Goal: Transaction & Acquisition: Book appointment/travel/reservation

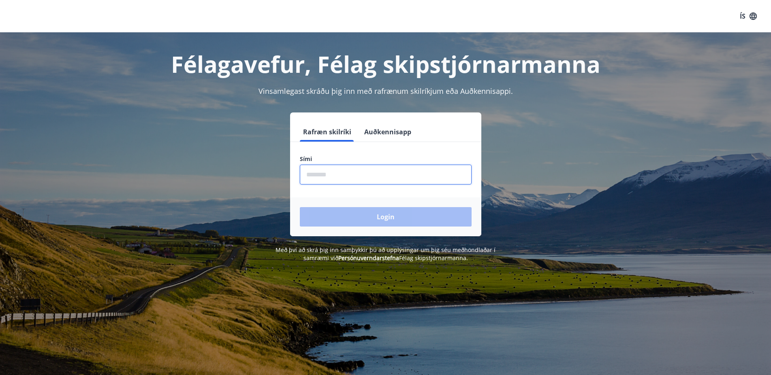
click at [337, 178] on input "phone" at bounding box center [386, 175] width 172 height 20
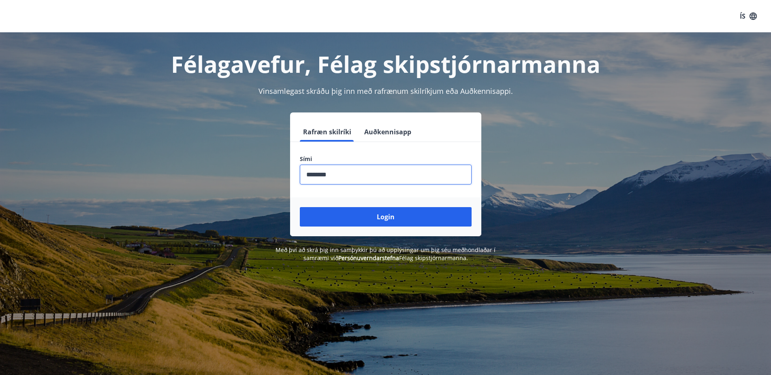
type input "********"
click at [300, 207] on button "Login" at bounding box center [386, 216] width 172 height 19
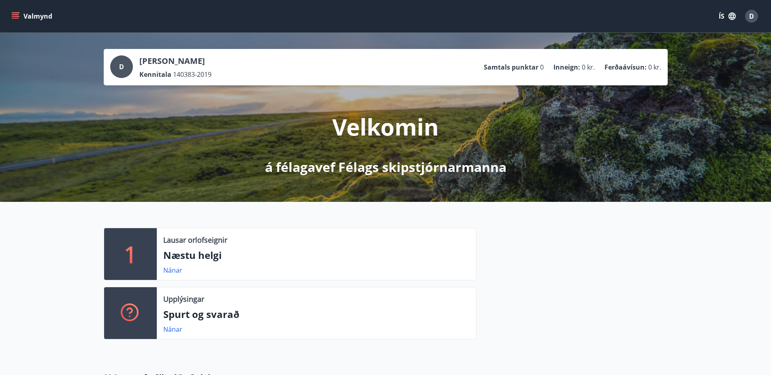
click at [38, 15] on button "Valmynd" at bounding box center [33, 16] width 46 height 15
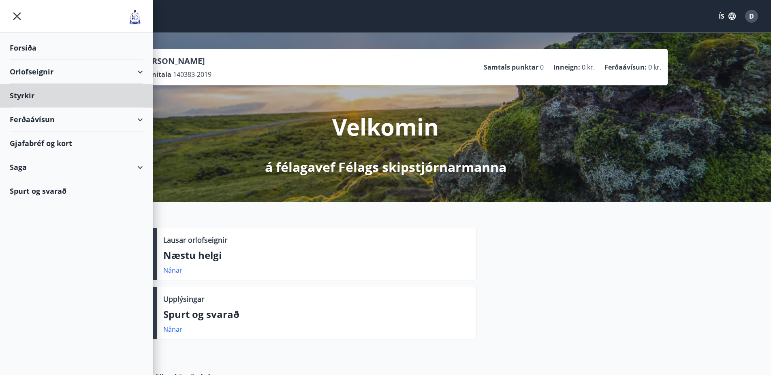
click at [31, 49] on div "Forsíða" at bounding box center [76, 48] width 133 height 24
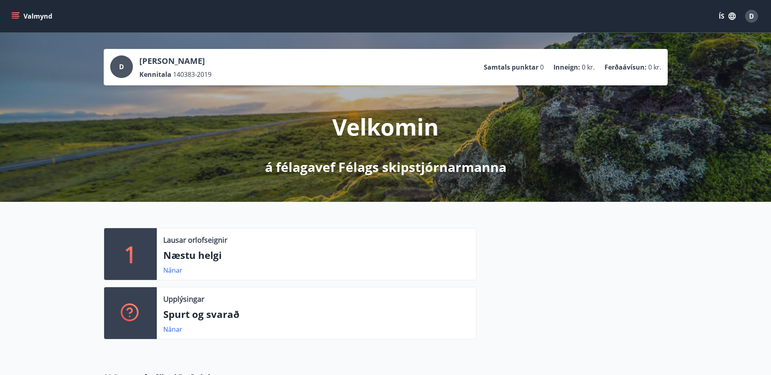
click at [38, 13] on button "Valmynd" at bounding box center [33, 16] width 46 height 15
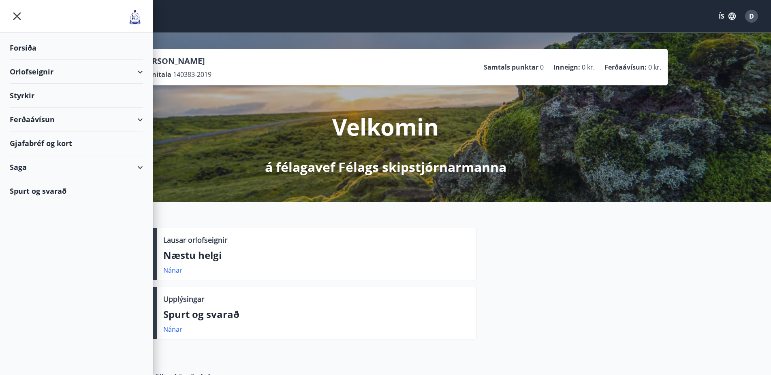
click at [77, 73] on div "Orlofseignir" at bounding box center [76, 72] width 133 height 24
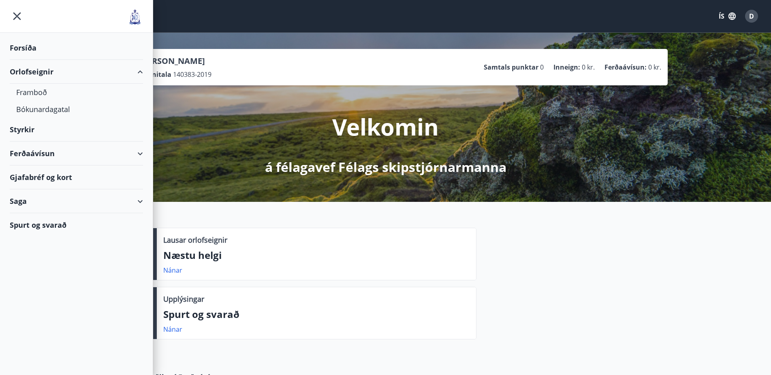
click at [300, 143] on div "Velkomin á félagavef Félags skipstjórnarmanna" at bounding box center [386, 130] width 454 height 91
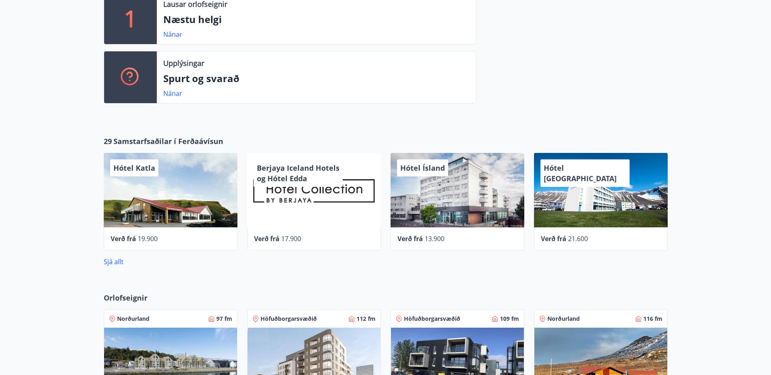
scroll to position [289, 0]
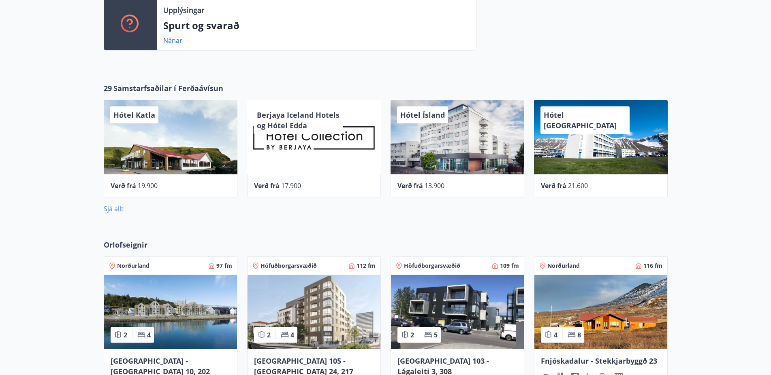
click at [114, 209] on link "Sjá allt" at bounding box center [114, 209] width 20 height 9
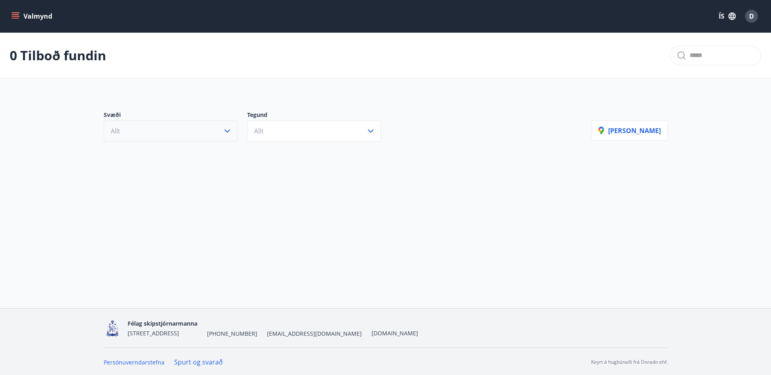
click at [163, 131] on button "Allt" at bounding box center [171, 131] width 134 height 21
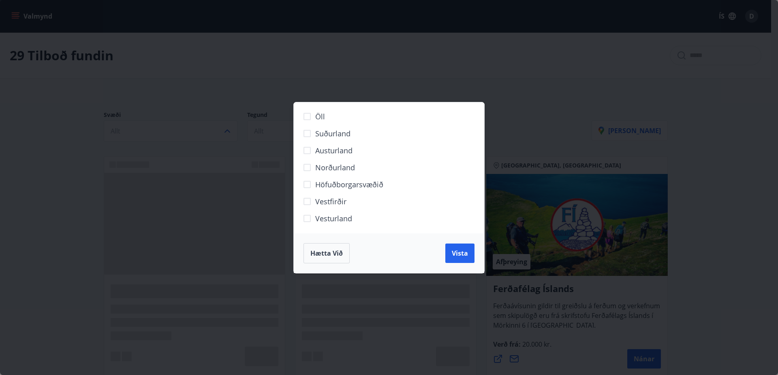
click at [337, 184] on span "Höfuðborgarsvæðið" at bounding box center [349, 184] width 68 height 11
click at [457, 251] on span "Vista" at bounding box center [460, 253] width 16 height 9
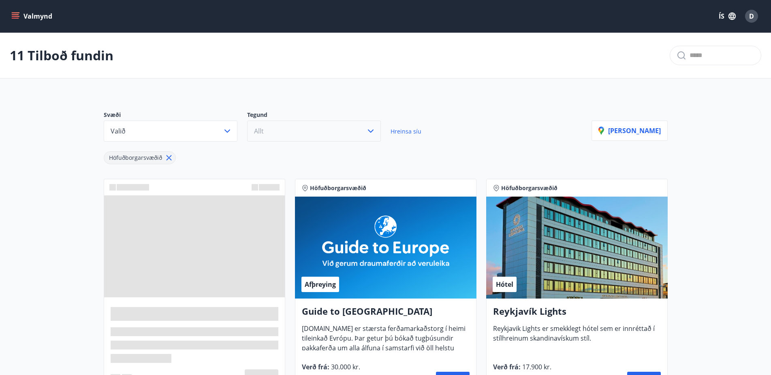
click at [307, 124] on button "Allt" at bounding box center [314, 131] width 134 height 21
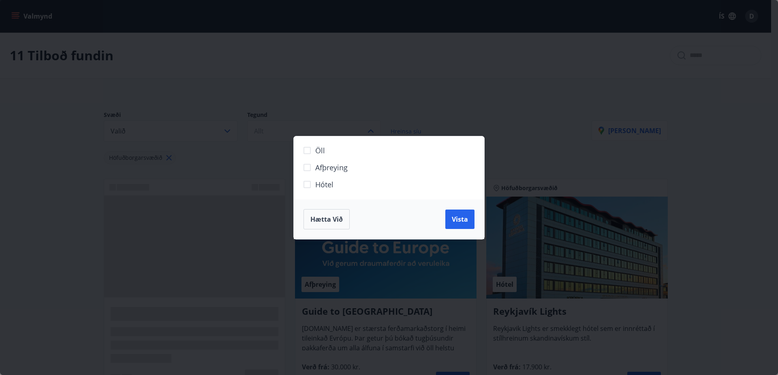
click at [395, 91] on div "Öll Afþreying Hótel Hætta við Vista" at bounding box center [389, 187] width 778 height 375
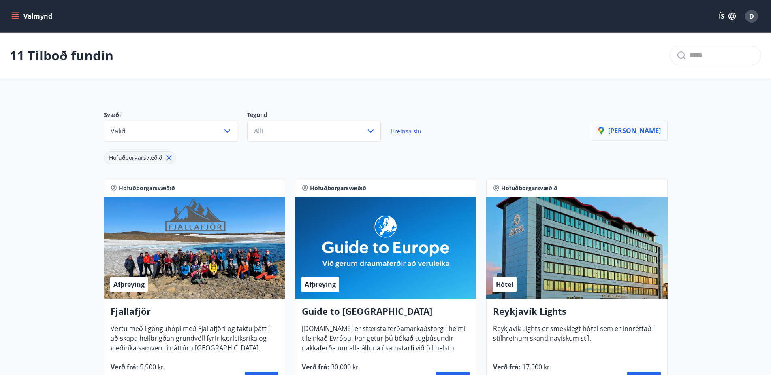
click at [644, 130] on p "Sýna kort" at bounding box center [629, 130] width 62 height 9
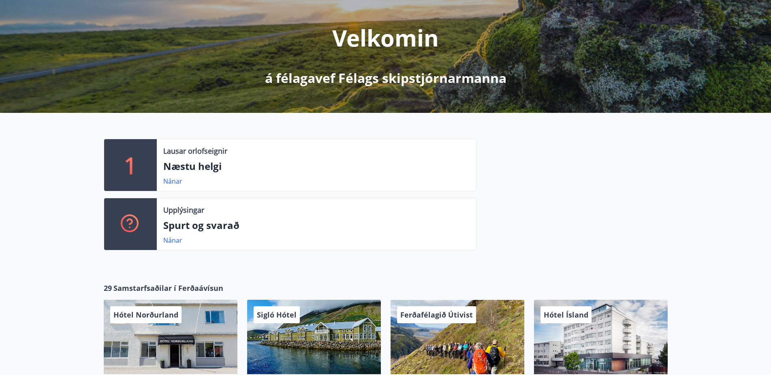
scroll to position [254, 0]
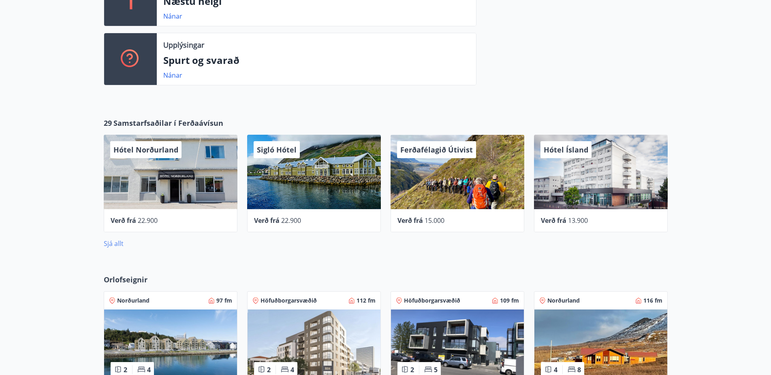
click at [115, 246] on link "Sjá allt" at bounding box center [114, 243] width 20 height 9
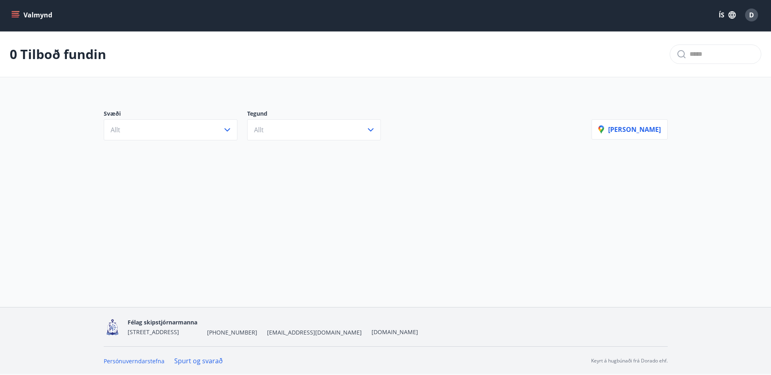
scroll to position [1, 0]
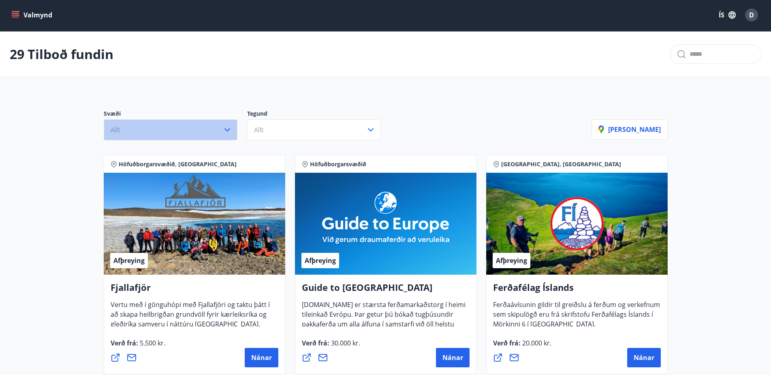
click at [188, 128] on button "Allt" at bounding box center [171, 129] width 134 height 21
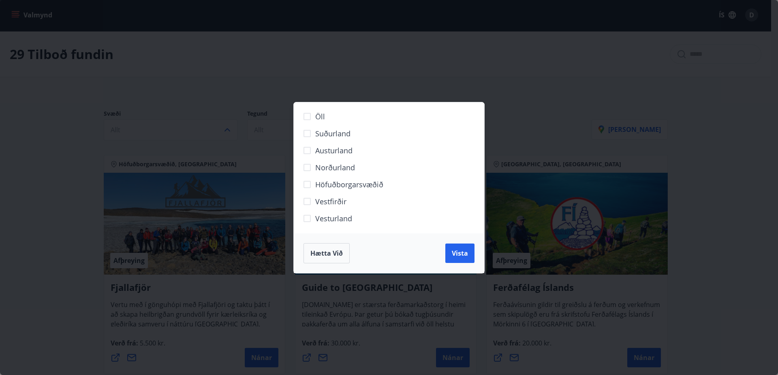
click at [325, 186] on span "Höfuðborgarsvæðið" at bounding box center [349, 184] width 68 height 11
click at [461, 256] on span "Vista" at bounding box center [460, 253] width 16 height 9
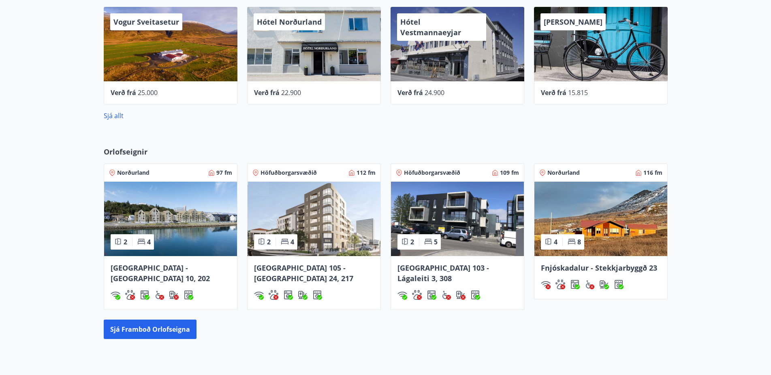
scroll to position [426, 0]
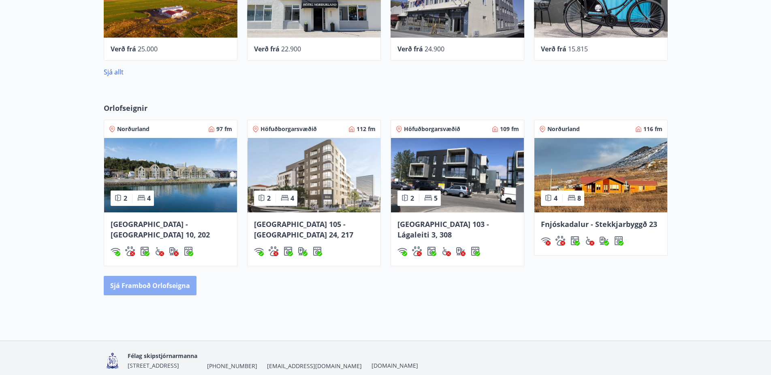
click at [174, 277] on button "Sjá framboð orlofseigna" at bounding box center [150, 285] width 93 height 19
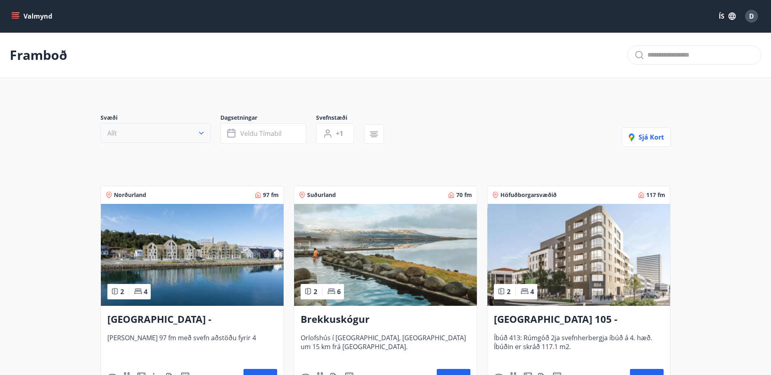
click at [143, 128] on button "Allt" at bounding box center [155, 133] width 110 height 19
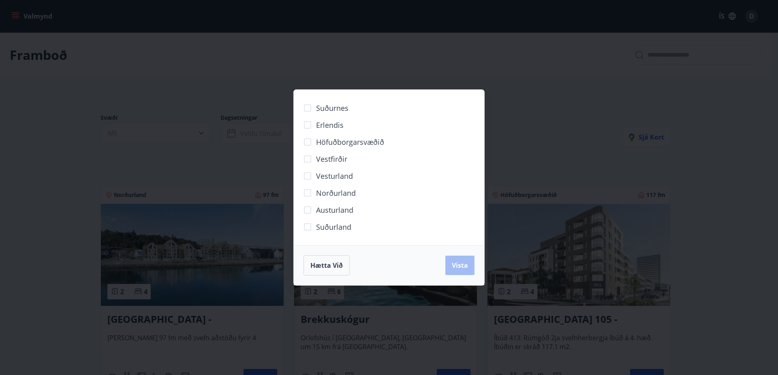
click at [322, 141] on span "Höfuðborgarsvæðið" at bounding box center [350, 142] width 68 height 11
click at [467, 264] on button "Vista" at bounding box center [459, 265] width 29 height 19
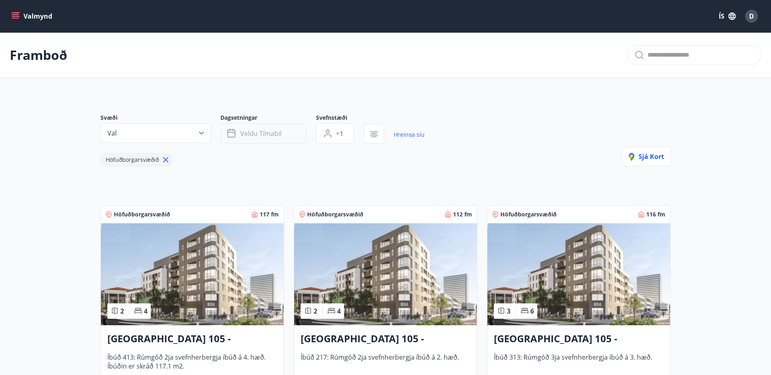
click at [249, 133] on span "Veldu tímabil" at bounding box center [260, 133] width 41 height 9
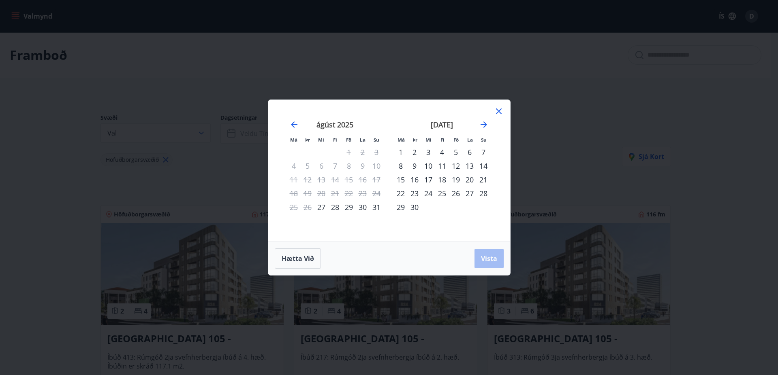
click at [441, 165] on div "11" at bounding box center [442, 166] width 14 height 14
click at [456, 165] on div "12" at bounding box center [456, 166] width 14 height 14
click at [490, 259] on span "Vista" at bounding box center [489, 258] width 16 height 9
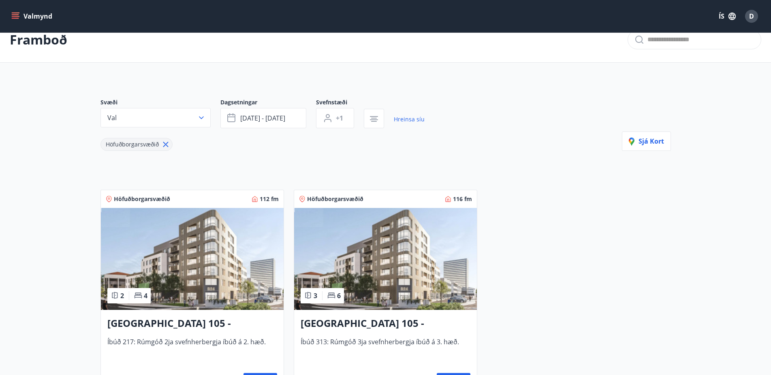
scroll to position [83, 0]
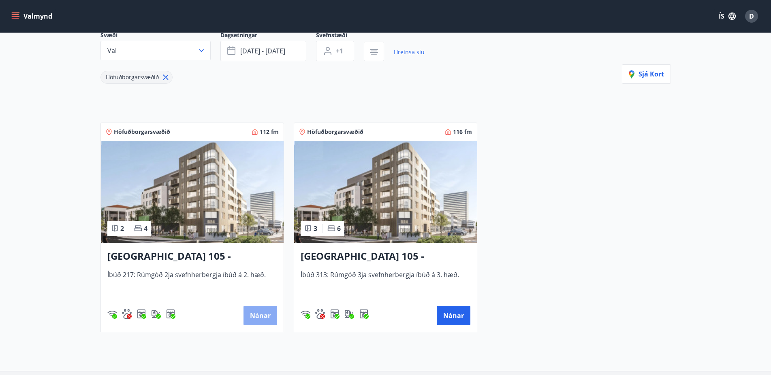
click at [263, 316] on button "Nánar" at bounding box center [260, 315] width 34 height 19
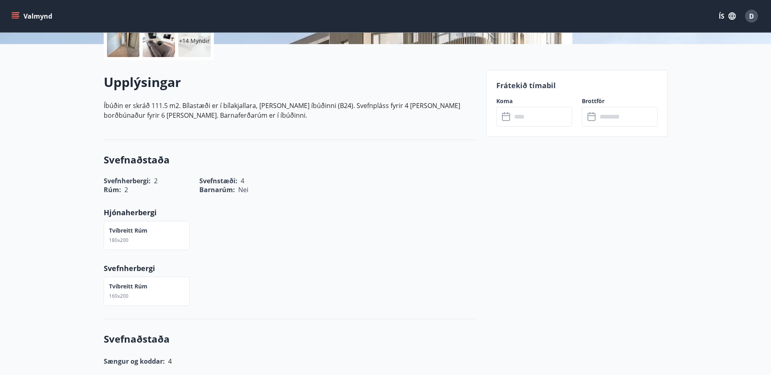
scroll to position [165, 0]
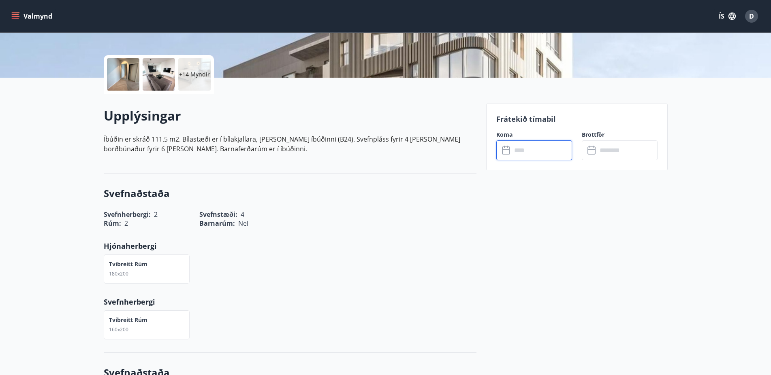
click at [512, 156] on input "text" at bounding box center [541, 151] width 60 height 20
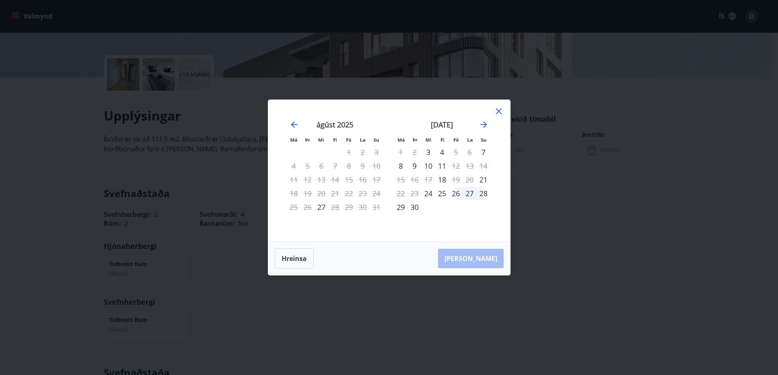
click at [499, 112] on icon at bounding box center [499, 112] width 6 height 6
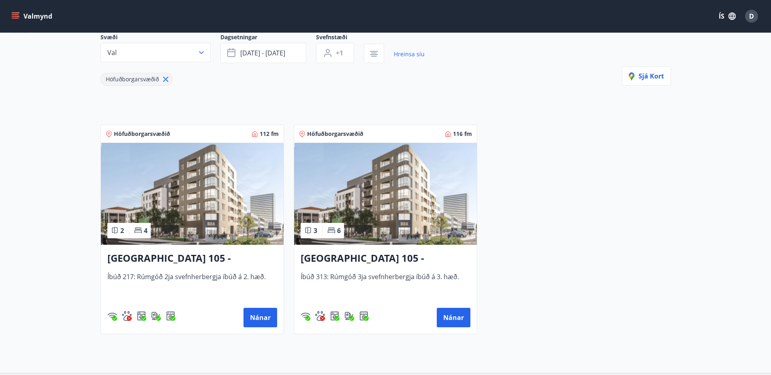
scroll to position [124, 0]
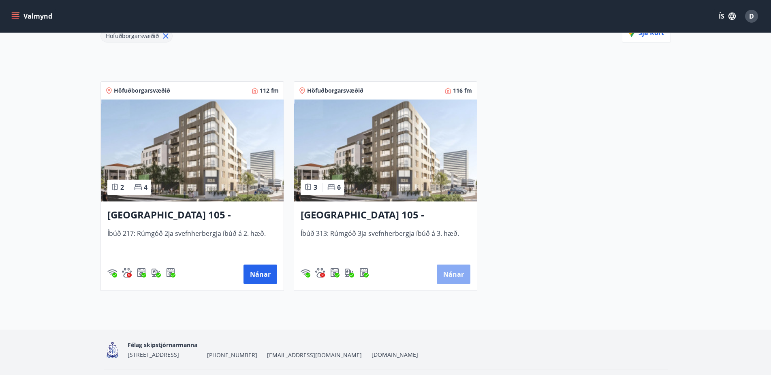
click at [455, 275] on button "Nánar" at bounding box center [454, 274] width 34 height 19
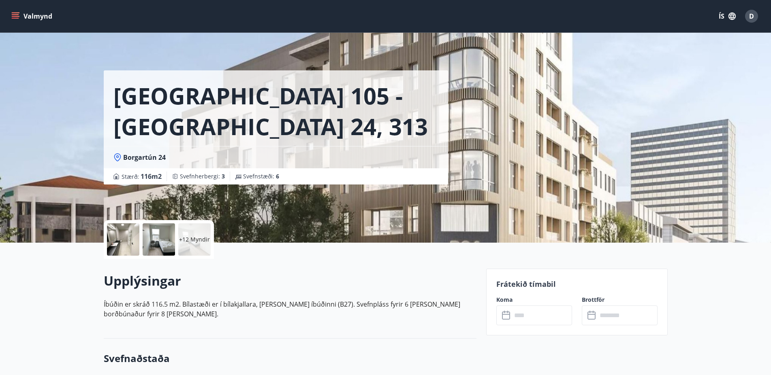
click at [520, 316] on input "text" at bounding box center [541, 316] width 60 height 20
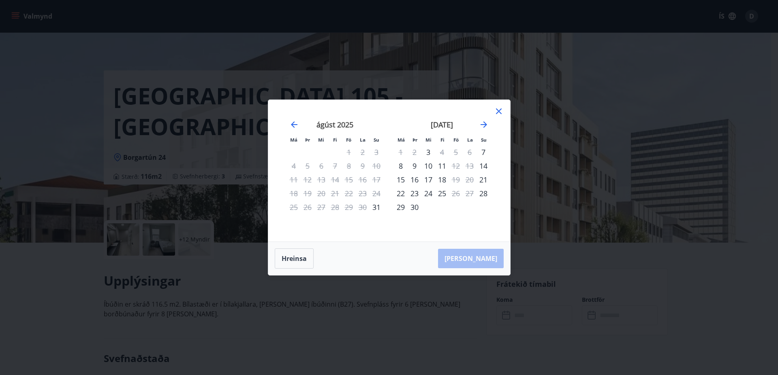
click at [497, 109] on icon at bounding box center [499, 112] width 6 height 6
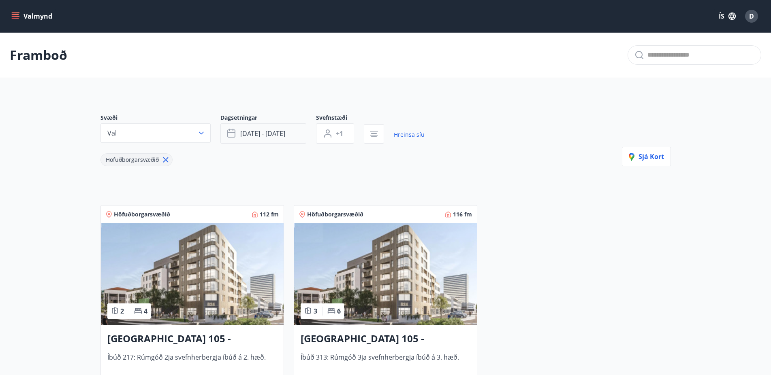
click at [264, 130] on span "sep 11 - sep 12" at bounding box center [262, 133] width 45 height 9
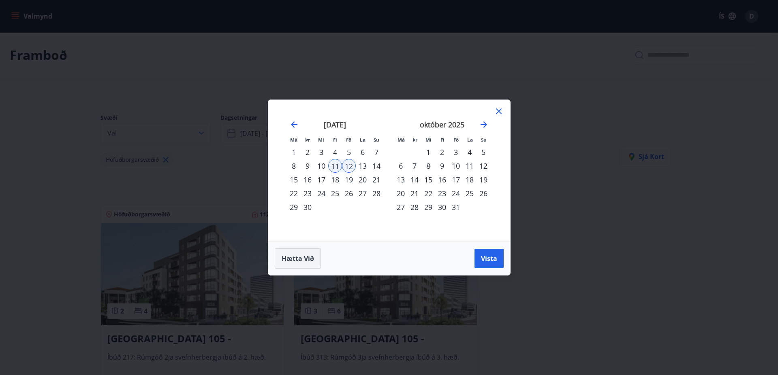
click at [295, 258] on span "Hætta við" at bounding box center [297, 258] width 32 height 9
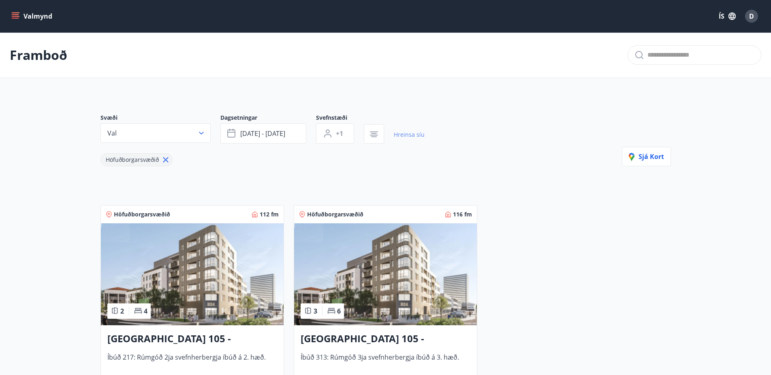
click at [413, 137] on link "Hreinsa síu" at bounding box center [409, 135] width 31 height 18
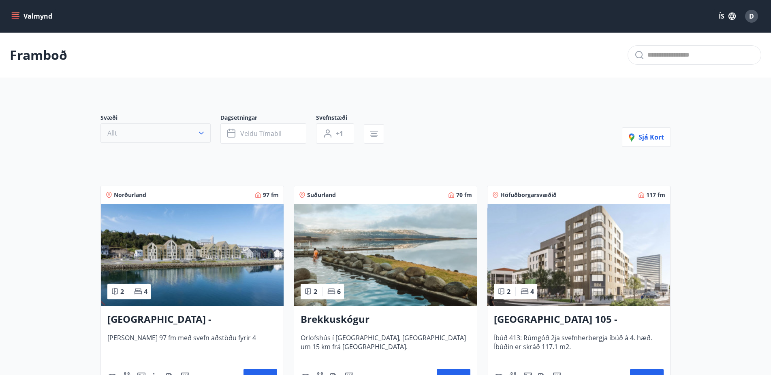
click at [174, 132] on button "Allt" at bounding box center [155, 133] width 110 height 19
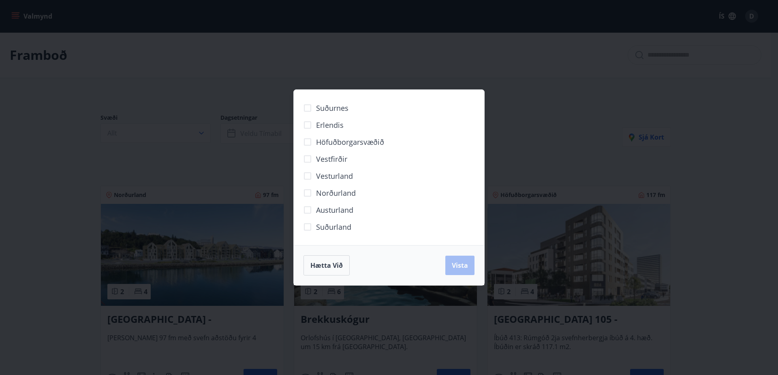
click at [345, 143] on span "Höfuðborgarsvæðið" at bounding box center [350, 142] width 68 height 11
click at [459, 264] on span "Vista" at bounding box center [460, 265] width 16 height 9
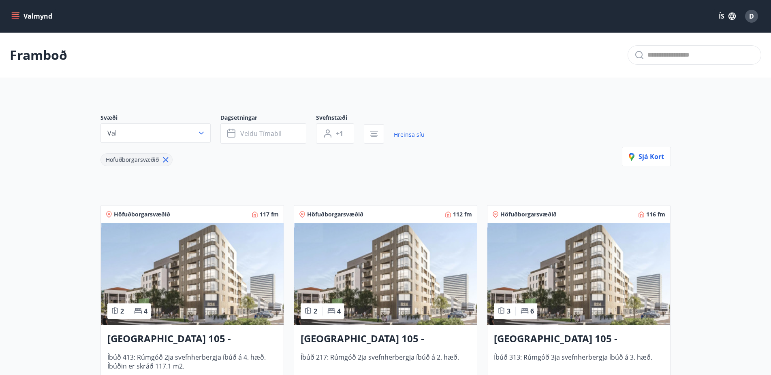
scroll to position [165, 0]
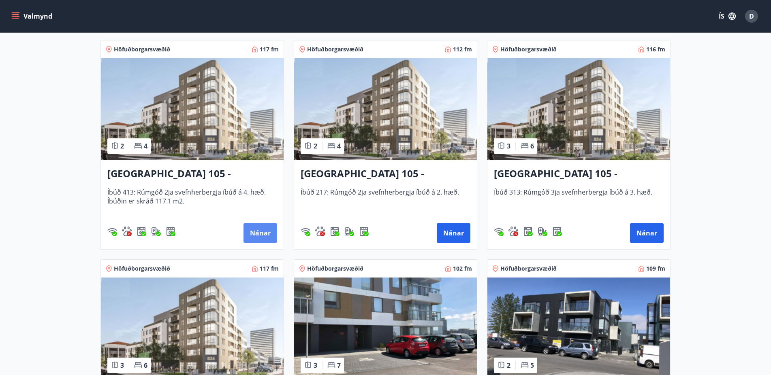
click at [262, 235] on button "Nánar" at bounding box center [260, 233] width 34 height 19
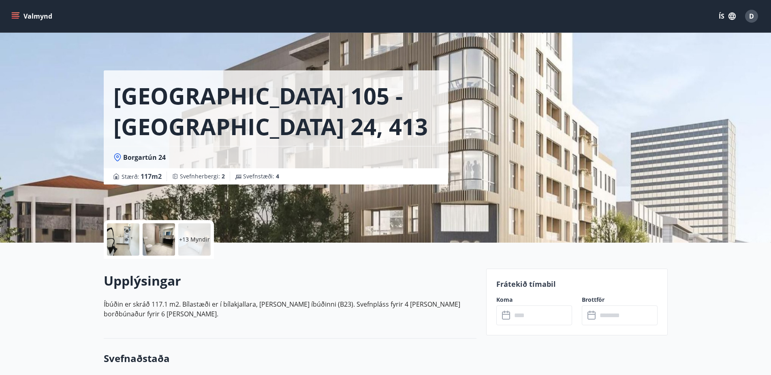
click at [523, 320] on input "text" at bounding box center [541, 316] width 60 height 20
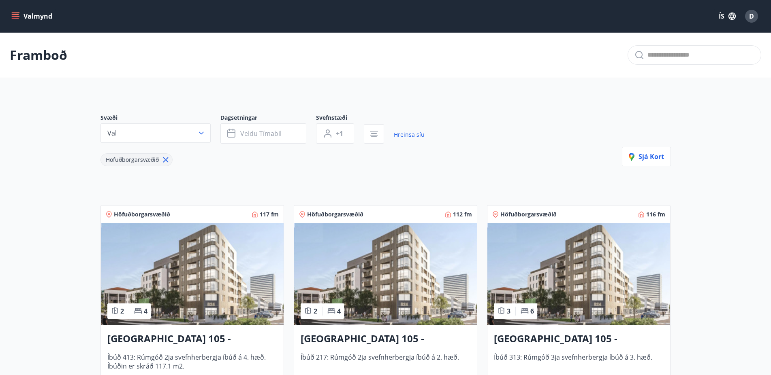
click at [388, 281] on img at bounding box center [385, 275] width 183 height 102
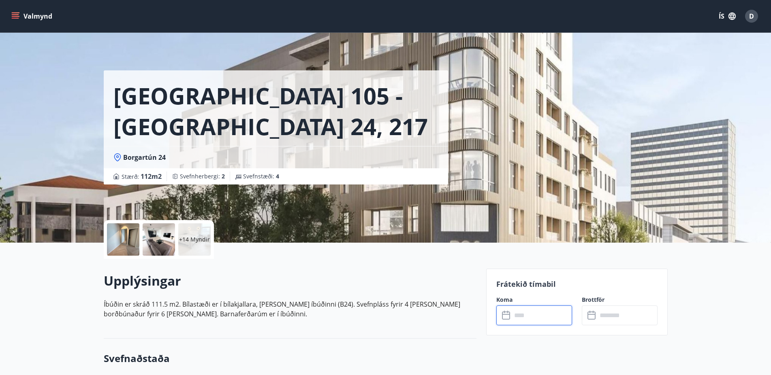
click at [520, 320] on input "text" at bounding box center [541, 316] width 60 height 20
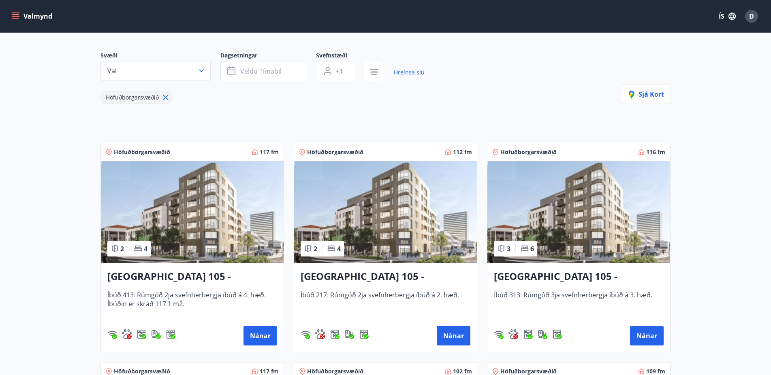
scroll to position [165, 0]
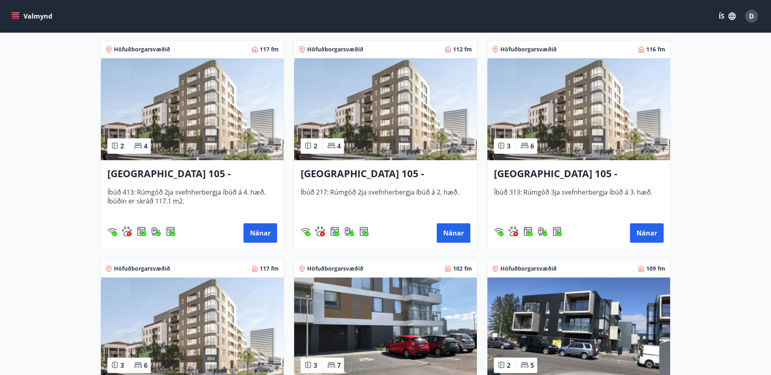
click at [589, 109] on img at bounding box center [578, 109] width 183 height 102
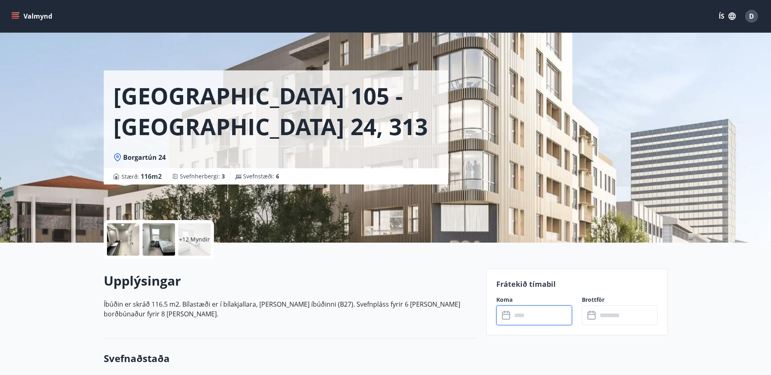
click at [529, 317] on input "text" at bounding box center [541, 316] width 60 height 20
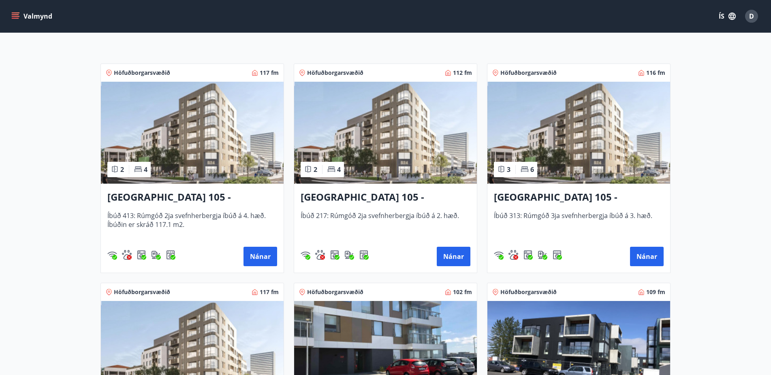
scroll to position [248, 0]
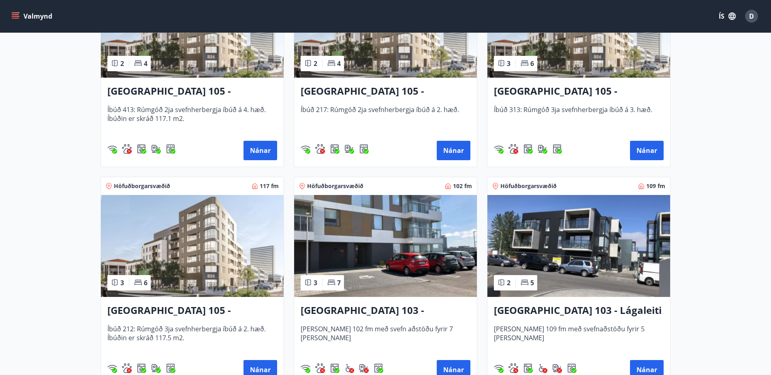
click at [198, 257] on img at bounding box center [192, 246] width 183 height 102
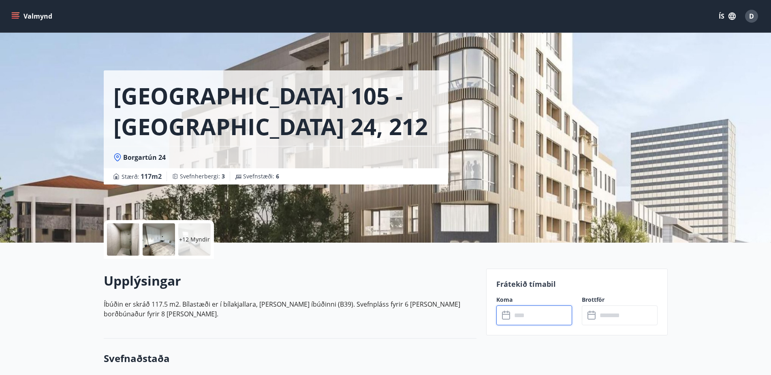
click at [527, 313] on input "text" at bounding box center [541, 316] width 60 height 20
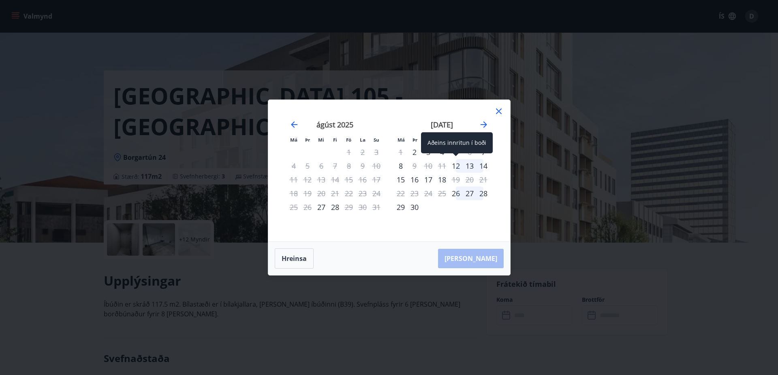
click at [456, 166] on div "12" at bounding box center [456, 166] width 14 height 14
click at [470, 166] on div "13" at bounding box center [469, 166] width 14 height 14
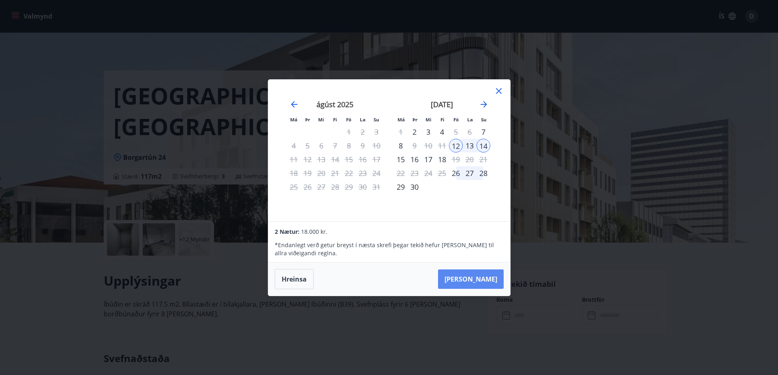
click at [485, 281] on button "Taka Frá" at bounding box center [471, 279] width 66 height 19
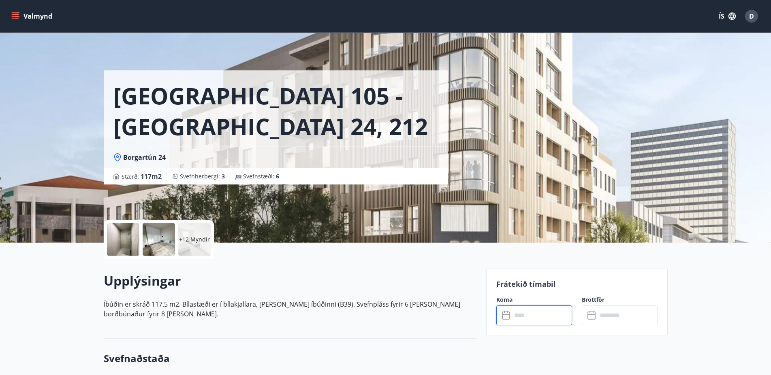
type input "******"
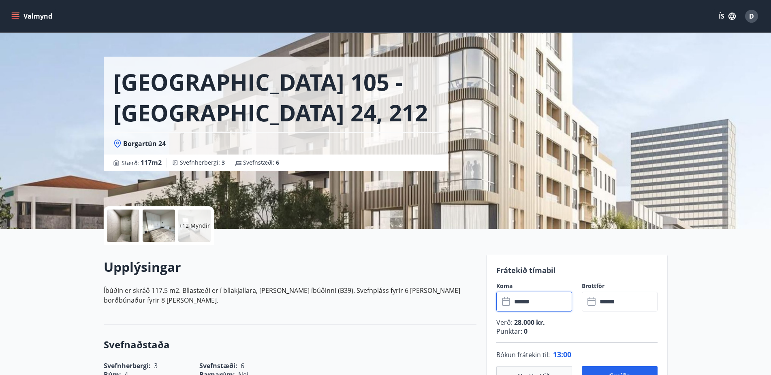
scroll to position [83, 0]
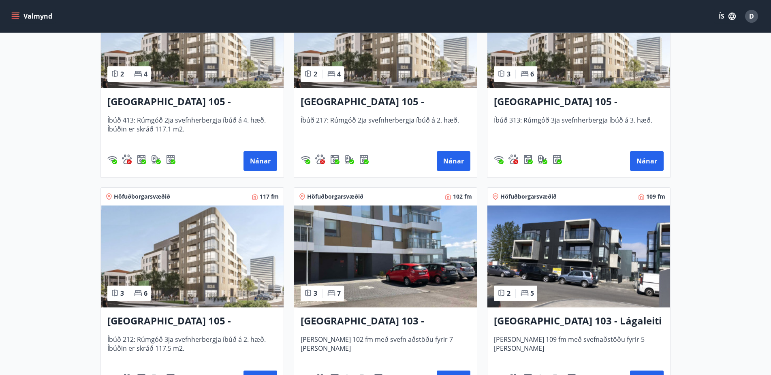
scroll to position [289, 0]
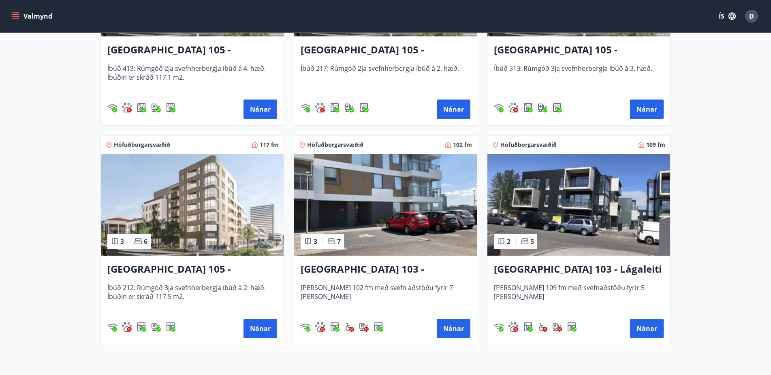
click at [394, 200] on img at bounding box center [385, 205] width 183 height 102
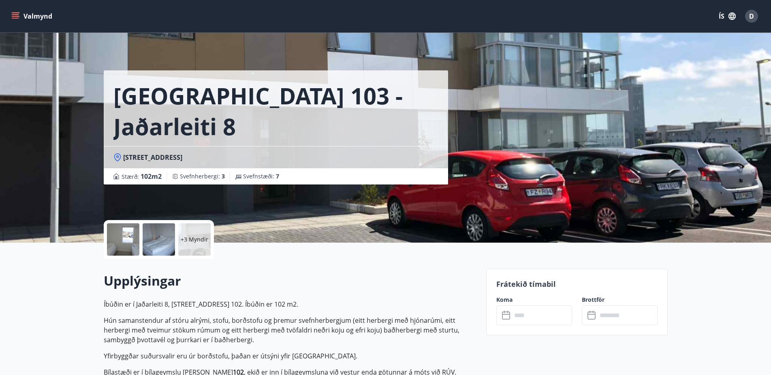
click at [522, 313] on input "text" at bounding box center [541, 316] width 60 height 20
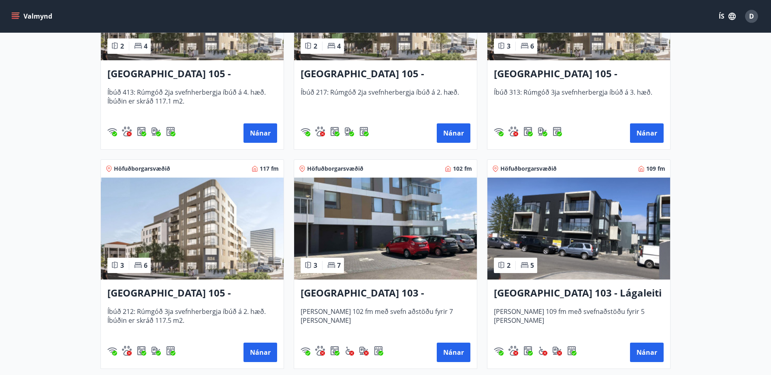
scroll to position [330, 0]
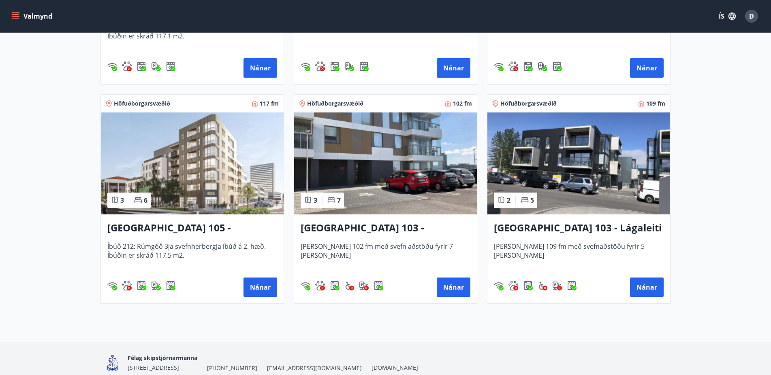
click at [591, 176] on img at bounding box center [578, 164] width 183 height 102
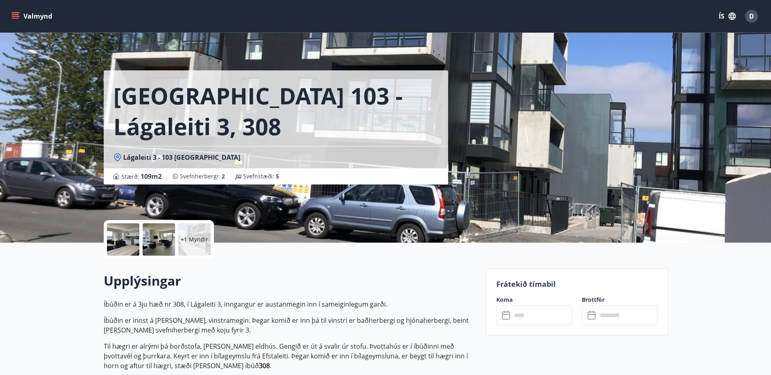
click at [523, 314] on input "text" at bounding box center [541, 316] width 60 height 20
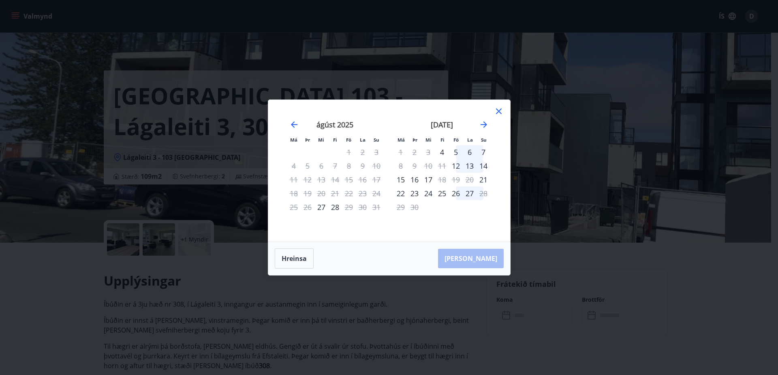
click at [661, 278] on div "Má Þr Mi Fi Fö La Su Má Þr Mi Fi Fö La Su júlí 2025 1 2 3 4 5 6 7 8 9 10 11 12 …" at bounding box center [389, 187] width 778 height 375
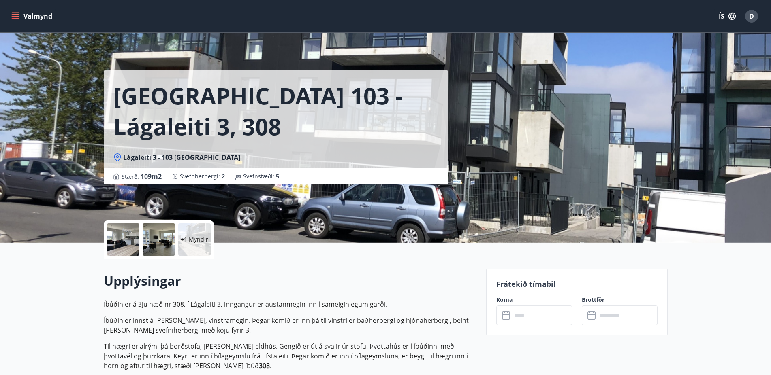
click at [115, 241] on div at bounding box center [123, 240] width 32 height 32
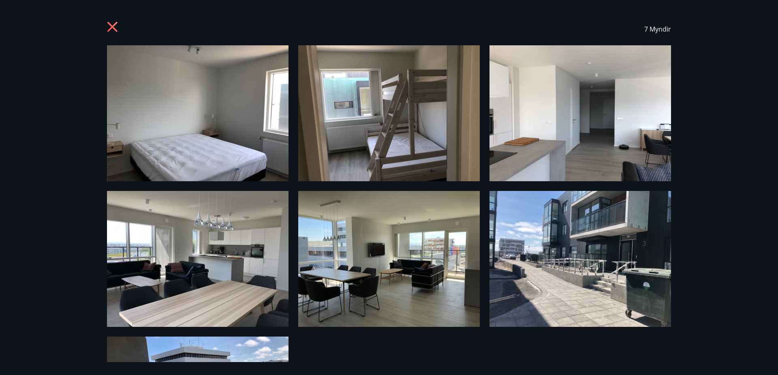
click at [111, 26] on icon at bounding box center [112, 27] width 10 height 10
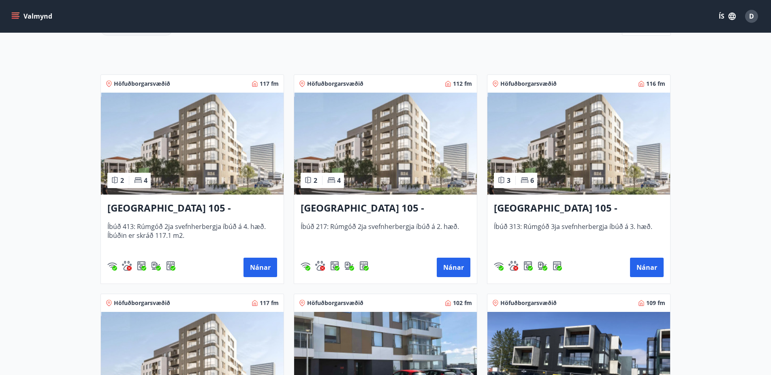
scroll to position [248, 0]
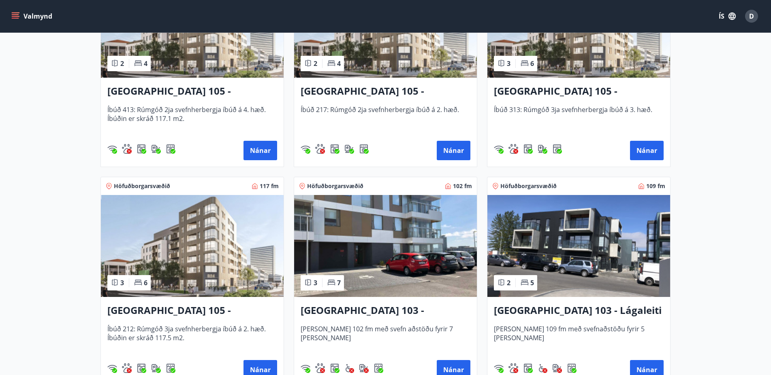
click at [183, 247] on img at bounding box center [192, 246] width 183 height 102
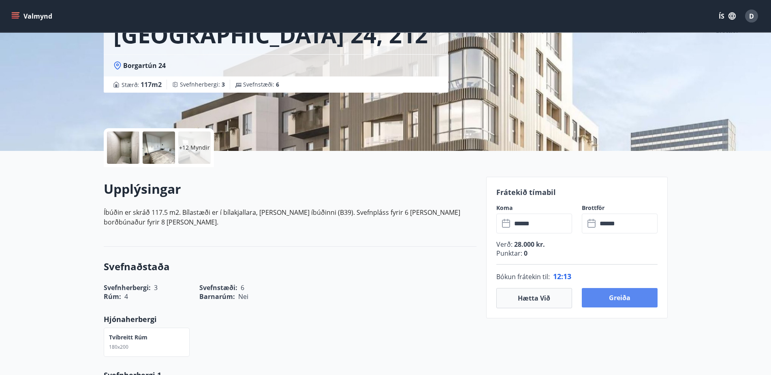
scroll to position [124, 0]
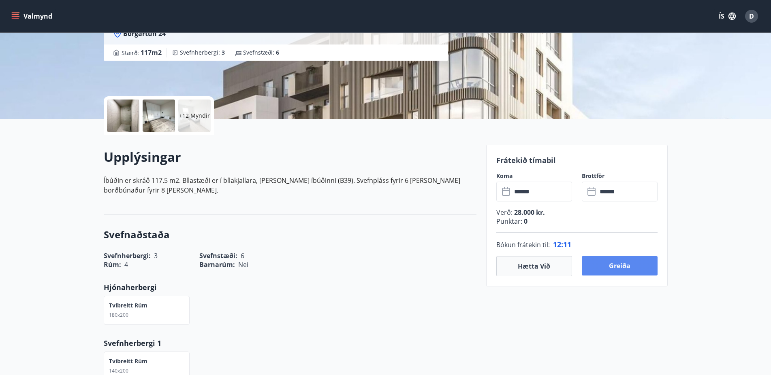
click at [618, 268] on button "Greiða" at bounding box center [620, 265] width 76 height 19
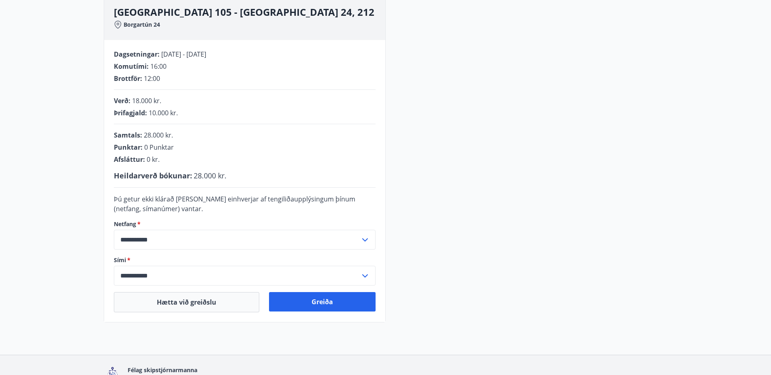
scroll to position [125, 0]
click at [311, 301] on button "Greiða" at bounding box center [322, 301] width 107 height 19
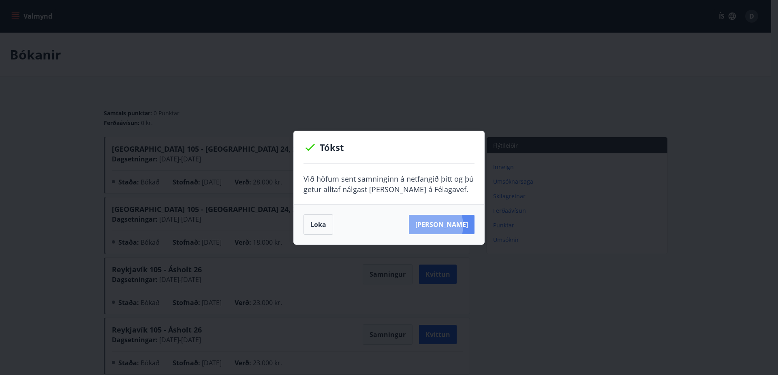
click at [435, 226] on button "[PERSON_NAME]" at bounding box center [442, 224] width 66 height 19
click at [320, 221] on button "Loka" at bounding box center [318, 225] width 30 height 20
